Goal: Find specific page/section: Find specific page/section

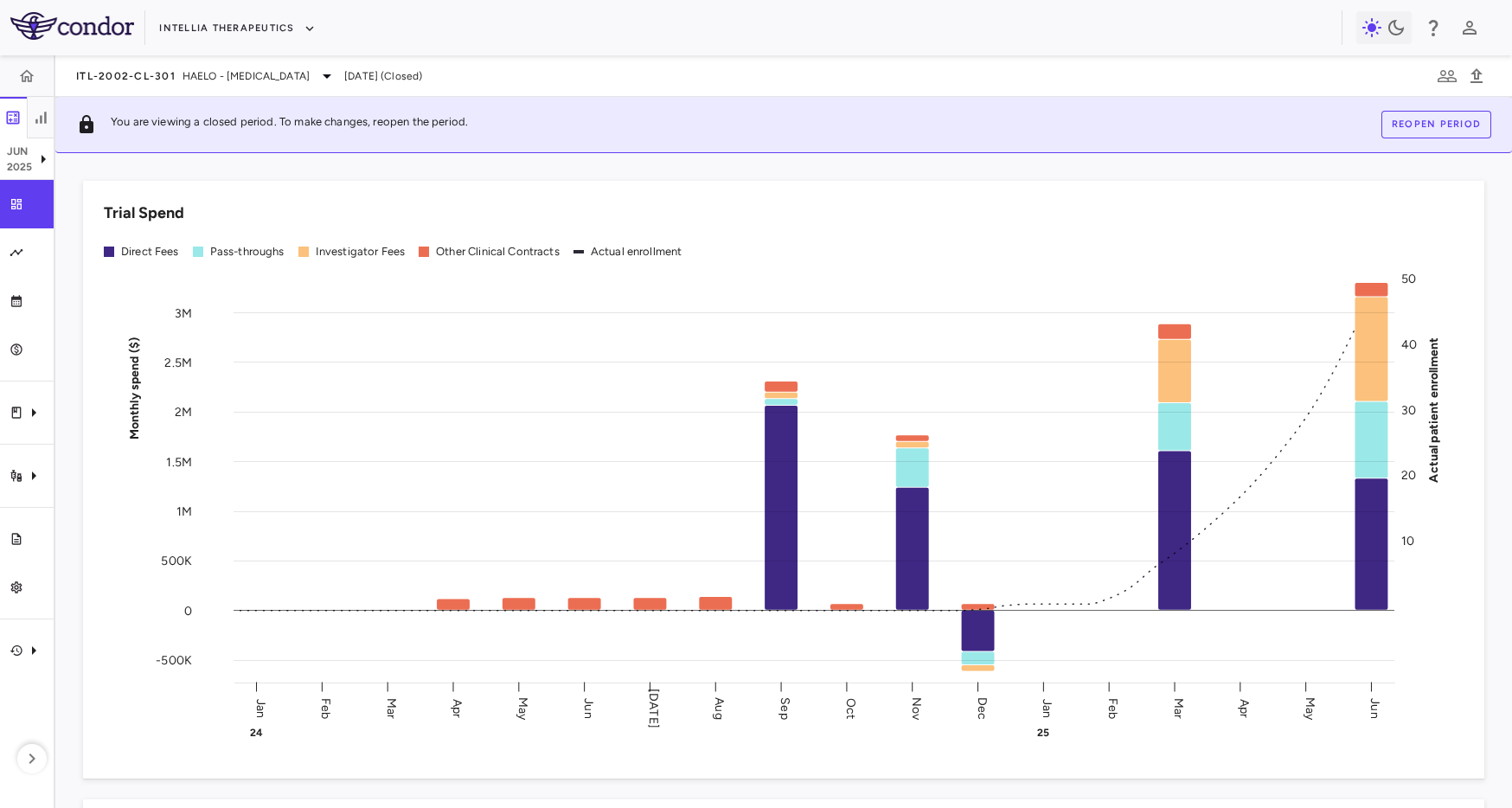
click at [578, 259] on div "Actual enrollment" at bounding box center [628, 251] width 109 height 27
click at [40, 107] on button "button" at bounding box center [41, 118] width 28 height 42
